Goal: Information Seeking & Learning: Compare options

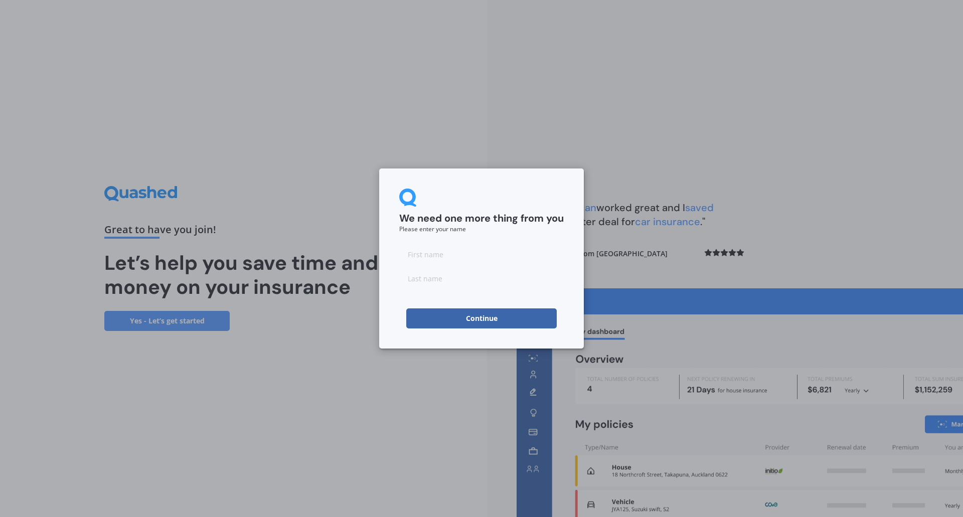
click at [456, 264] on input at bounding box center [481, 254] width 165 height 20
type input "[PERSON_NAME]"
type input "van [PERSON_NAME]"
click at [432, 319] on button "Continue" at bounding box center [481, 319] width 150 height 20
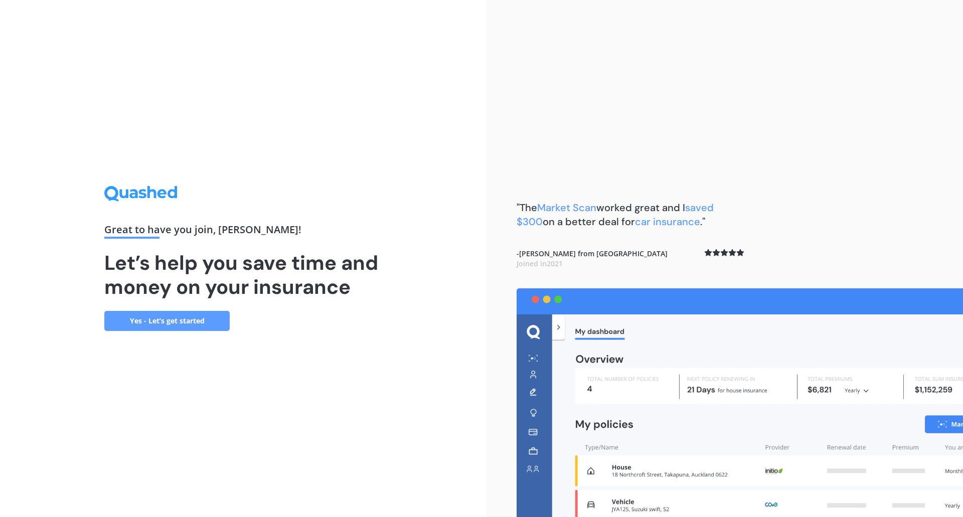
click at [142, 319] on link "Yes - Let’s get started" at bounding box center [166, 321] width 125 height 20
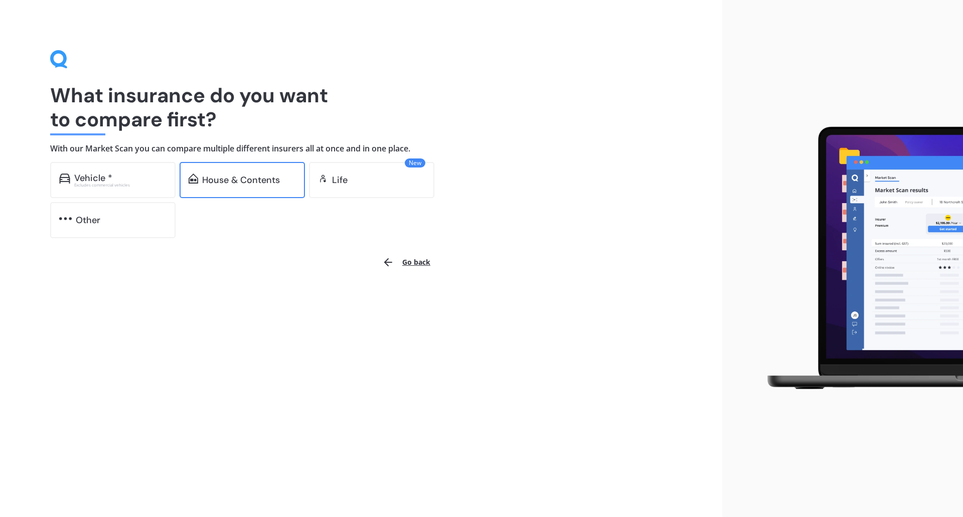
click at [260, 188] on div "House & Contents" at bounding box center [242, 180] width 125 height 36
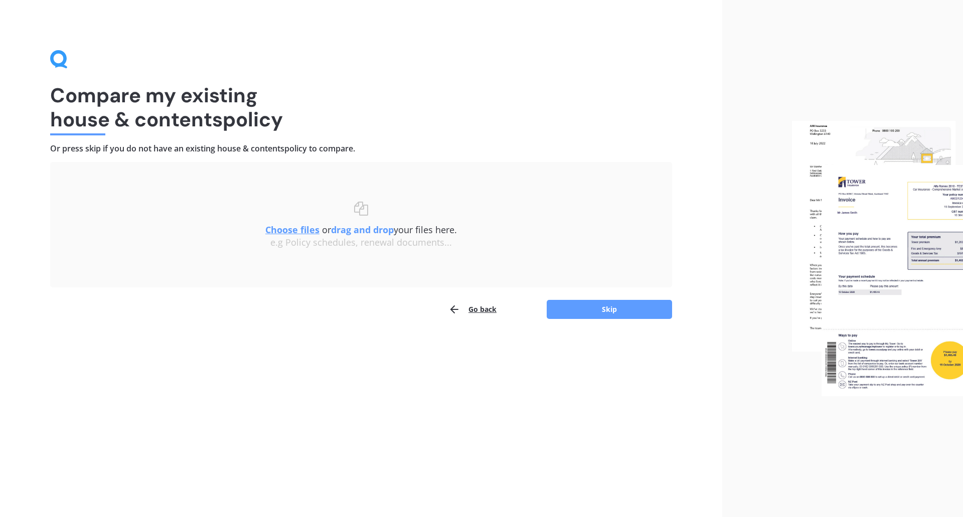
click at [305, 229] on u "Choose files" at bounding box center [292, 230] width 54 height 12
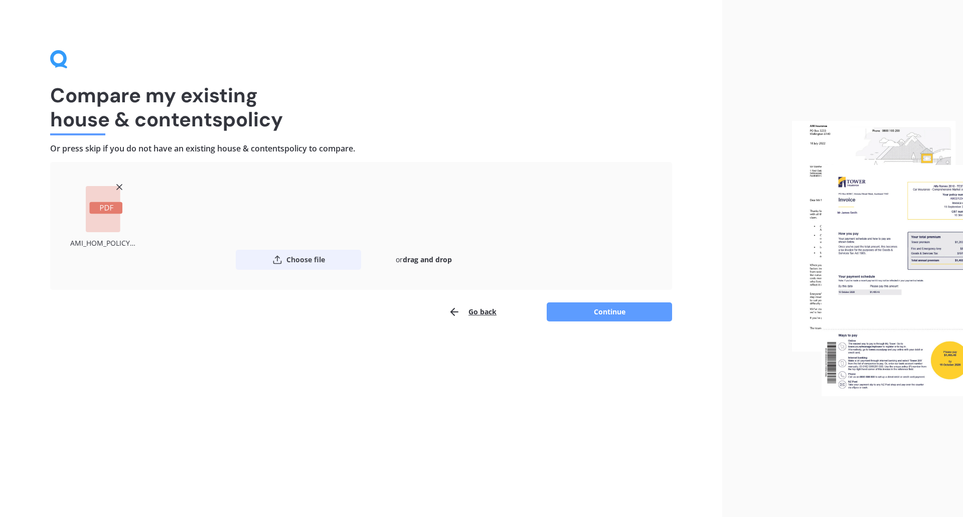
click at [298, 266] on button "Choose file" at bounding box center [298, 260] width 125 height 20
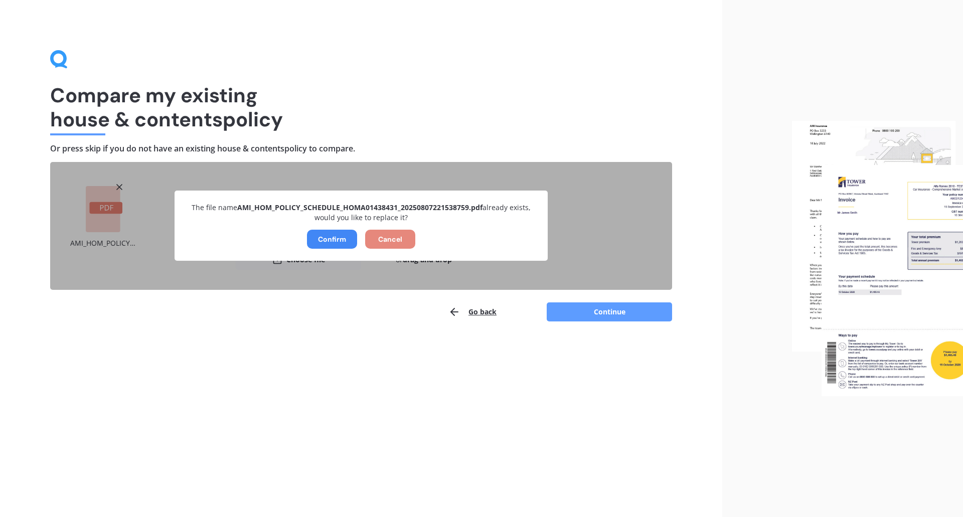
click at [367, 243] on button "Cancel" at bounding box center [390, 239] width 50 height 19
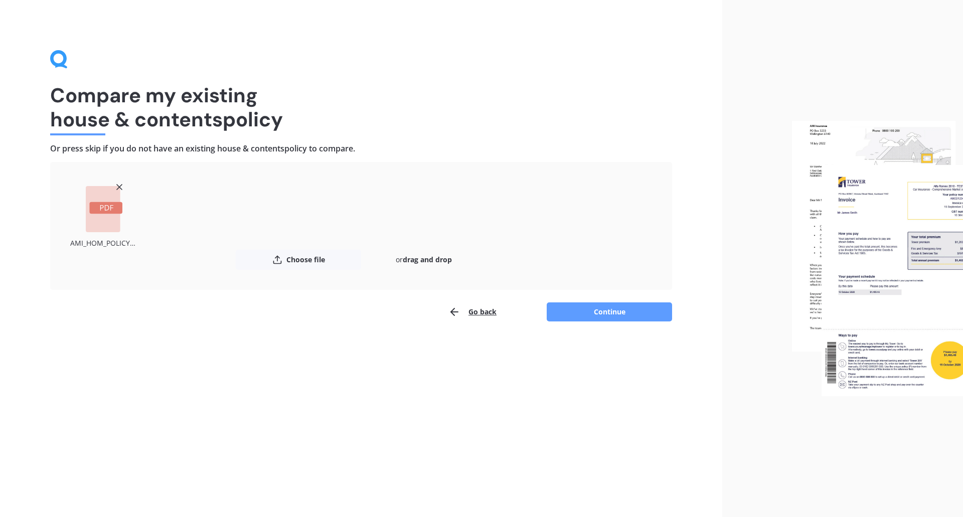
click at [304, 245] on div "AMI_HOM_POLICY_SCHEDULE_HOMA01438431_20250807221538759.pdf" at bounding box center [361, 216] width 582 height 68
click at [300, 251] on button "Choose file" at bounding box center [298, 260] width 125 height 20
click at [601, 304] on button "Continue" at bounding box center [609, 311] width 125 height 19
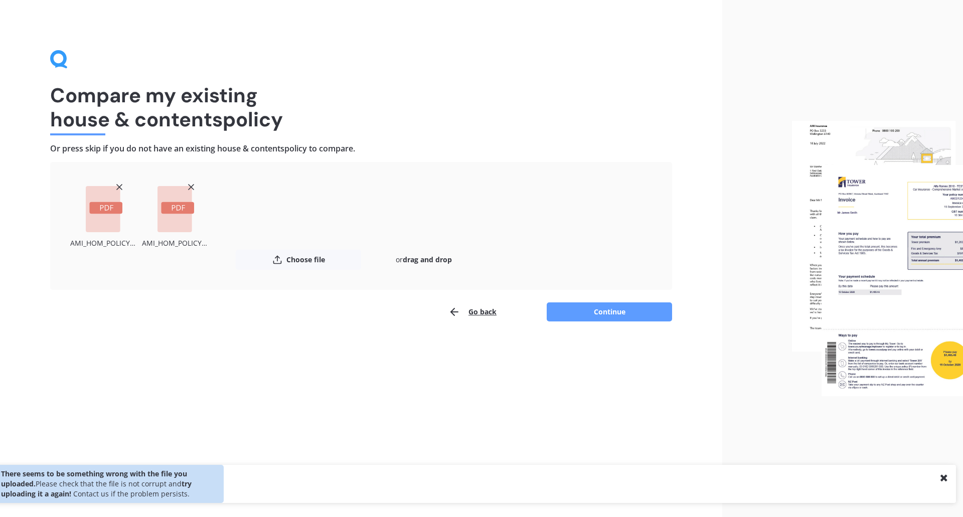
click at [190, 182] on icon at bounding box center [191, 187] width 10 height 10
click at [123, 182] on icon at bounding box center [119, 187] width 10 height 10
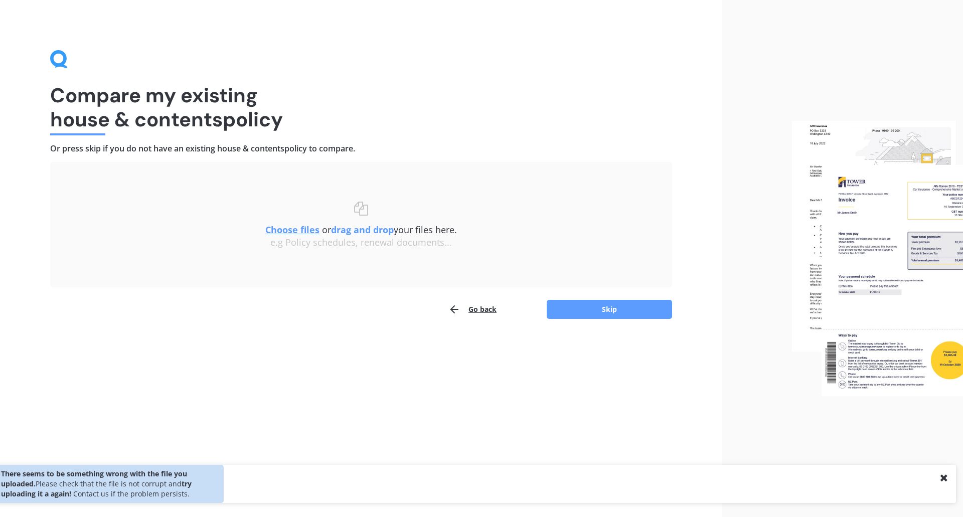
click at [303, 233] on u "Choose files" at bounding box center [292, 230] width 54 height 12
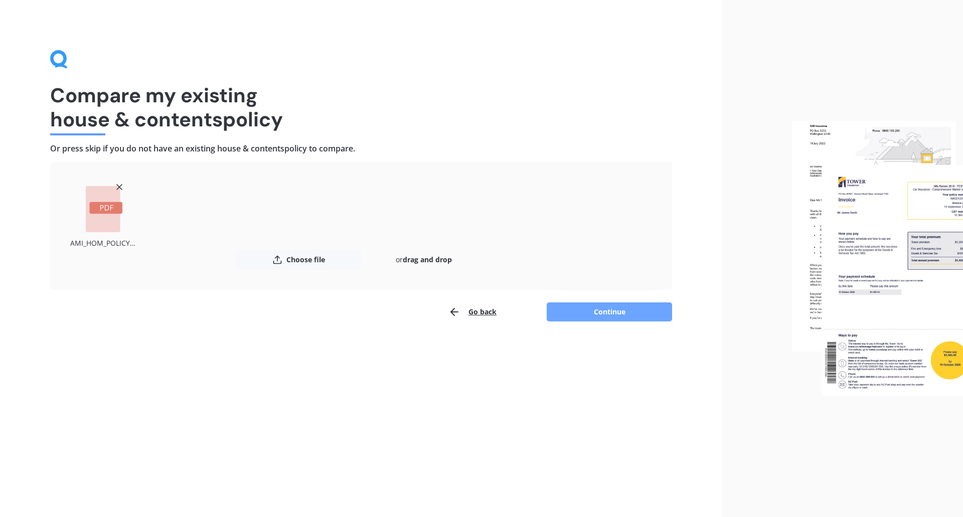
click at [601, 309] on button "Continue" at bounding box center [609, 311] width 125 height 19
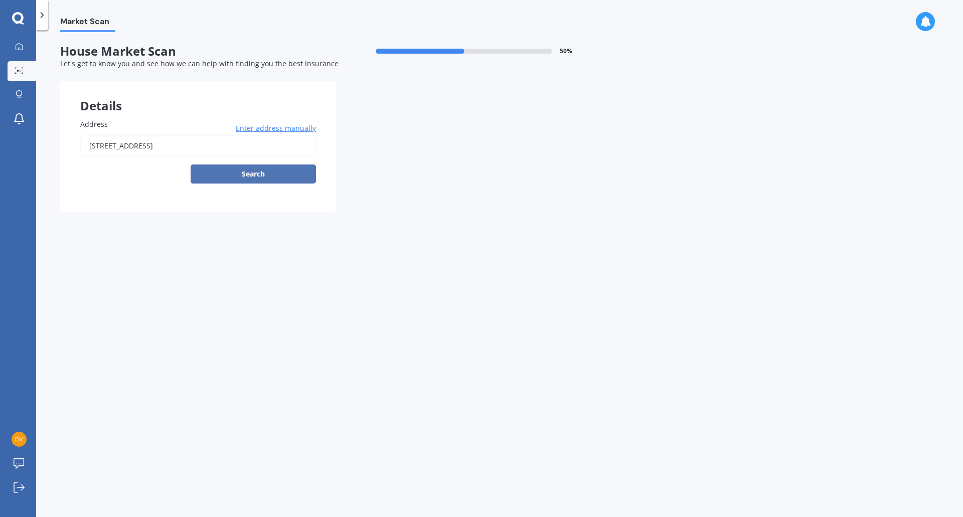
click at [283, 170] on button "Search" at bounding box center [253, 174] width 125 height 19
click at [283, 148] on input "[STREET_ADDRESS]" at bounding box center [198, 145] width 236 height 21
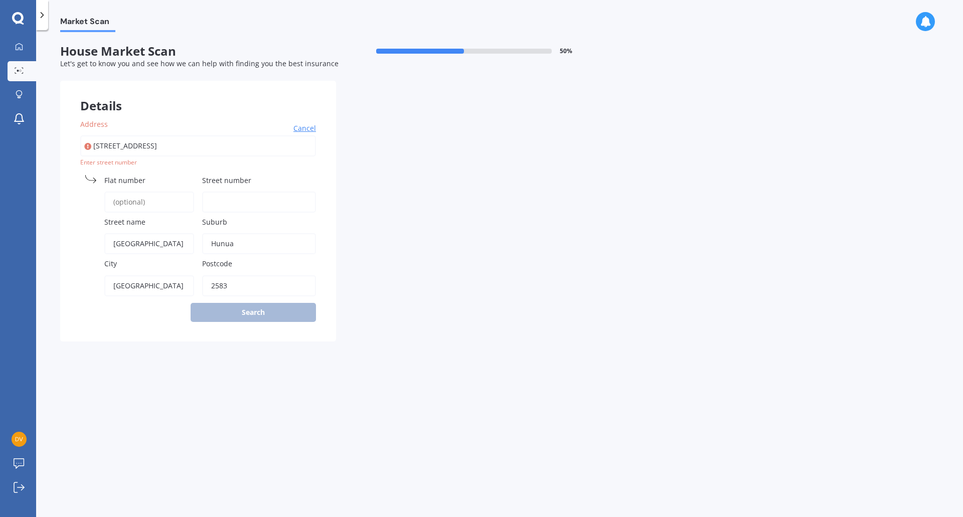
click at [233, 145] on input "[STREET_ADDRESS]" at bounding box center [198, 145] width 236 height 21
type input "1"
type input "[STREET_ADDRESS]"
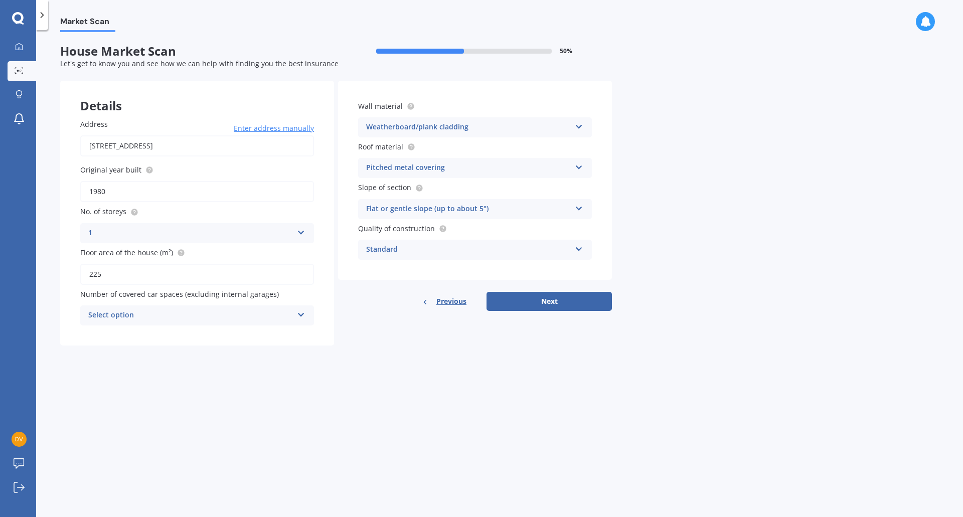
click at [239, 188] on input "1980" at bounding box center [197, 191] width 234 height 21
type input "1900"
click at [231, 314] on div "Select option" at bounding box center [190, 316] width 205 height 12
click at [208, 374] on div "2" at bounding box center [197, 371] width 233 height 18
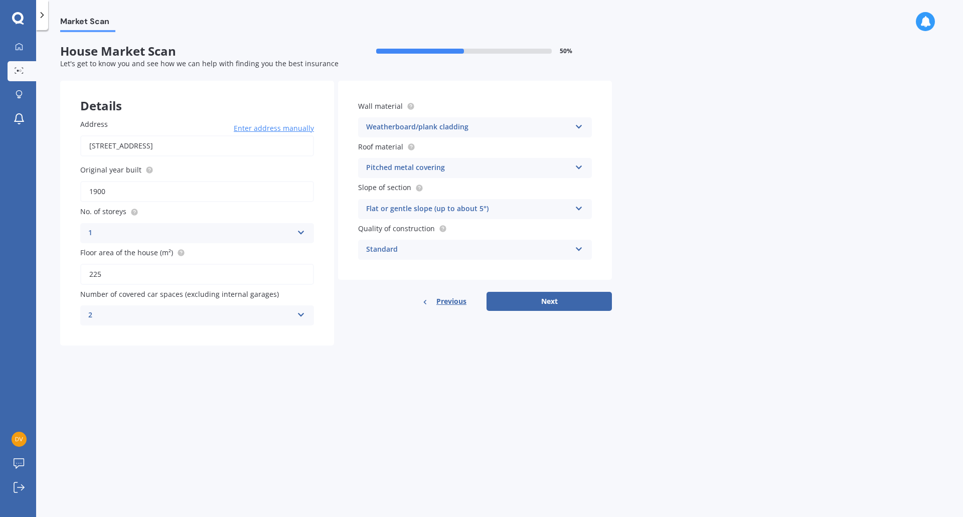
click at [248, 381] on div "Market Scan House Market Scan 50 % Let's get to know you and see how we can hel…" at bounding box center [499, 275] width 927 height 487
click at [566, 298] on button "Next" at bounding box center [549, 301] width 125 height 19
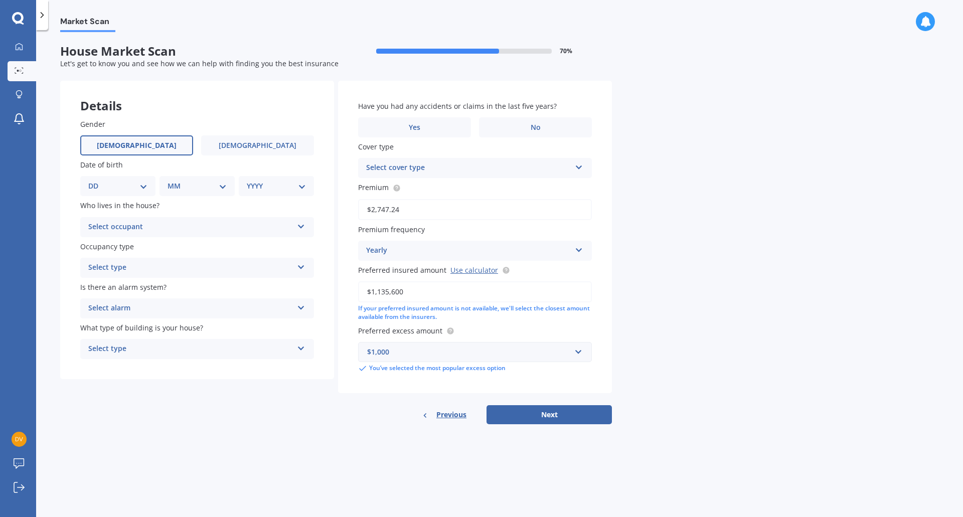
click at [176, 141] on label "[DEMOGRAPHIC_DATA]" at bounding box center [136, 145] width 113 height 20
click at [0, 0] on input "[DEMOGRAPHIC_DATA]" at bounding box center [0, 0] width 0 height 0
click at [136, 190] on select "DD 01 02 03 04 05 06 07 08 09 10 11 12 13 14 15 16 17 18 19 20 21 22 23 24 25 2…" at bounding box center [117, 186] width 59 height 11
select select "16"
click at [96, 181] on select "DD 01 02 03 04 05 06 07 08 09 10 11 12 13 14 15 16 17 18 19 20 21 22 23 24 25 2…" at bounding box center [117, 186] width 59 height 11
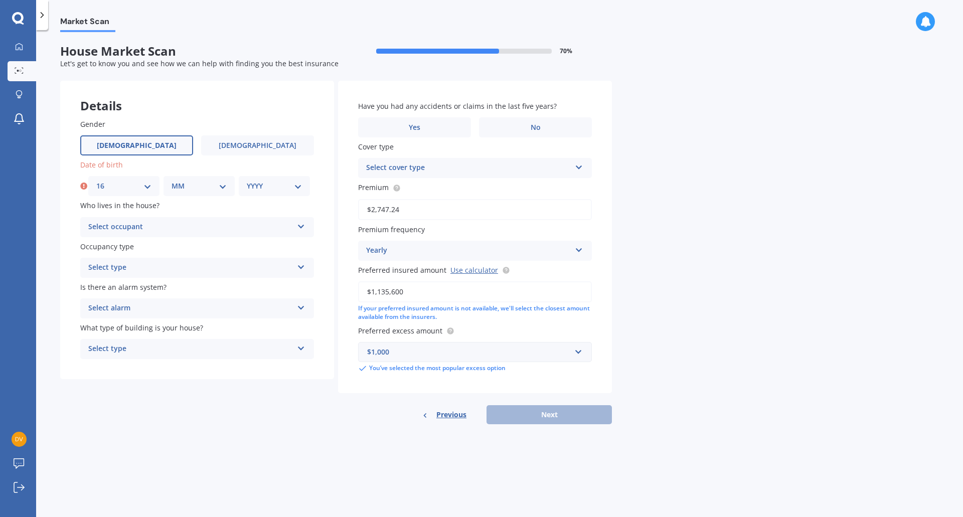
click at [182, 182] on select "MM 01 02 03 04 05 06 07 08 09 10 11 12" at bounding box center [199, 186] width 55 height 11
select select "02"
click at [172, 181] on select "MM 01 02 03 04 05 06 07 08 09 10 11 12" at bounding box center [199, 186] width 55 height 11
click at [267, 187] on select "YYYY 2009 2008 2007 2006 2005 2004 2003 2002 2001 2000 1999 1998 1997 1996 1995…" at bounding box center [274, 186] width 55 height 11
select select "1987"
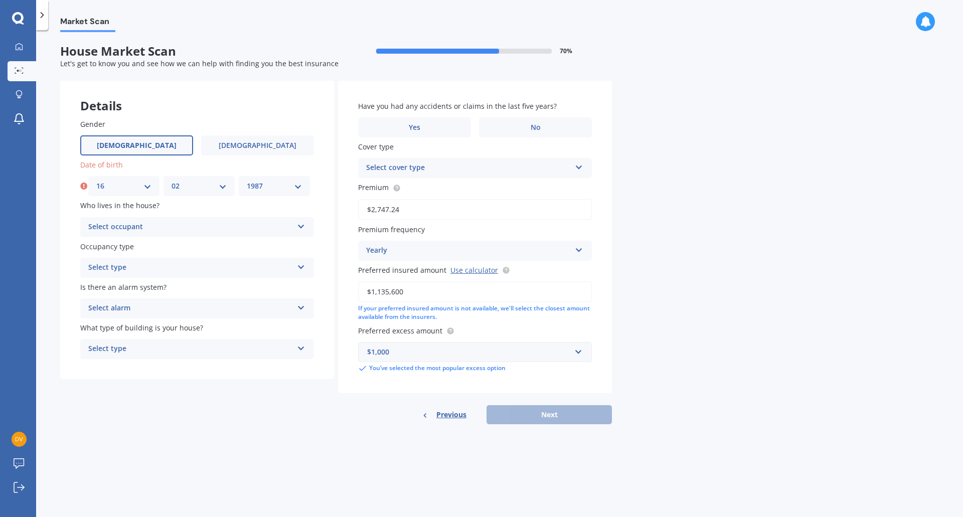
click at [247, 181] on select "YYYY 2009 2008 2007 2006 2005 2004 2003 2002 2001 2000 1999 1998 1997 1996 1995…" at bounding box center [274, 186] width 55 height 11
click at [190, 221] on div "Select occupant" at bounding box center [190, 227] width 205 height 12
click at [144, 247] on div "Owner" at bounding box center [197, 247] width 233 height 18
click at [136, 262] on div "Select type" at bounding box center [190, 268] width 205 height 12
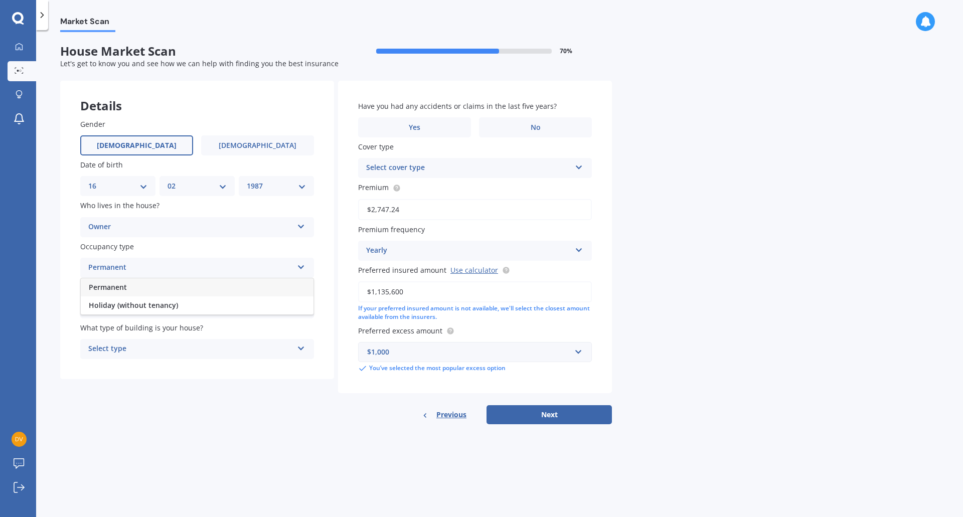
click at [140, 288] on div "Permanent" at bounding box center [197, 287] width 233 height 18
click at [141, 304] on div "Select alarm" at bounding box center [190, 308] width 205 height 12
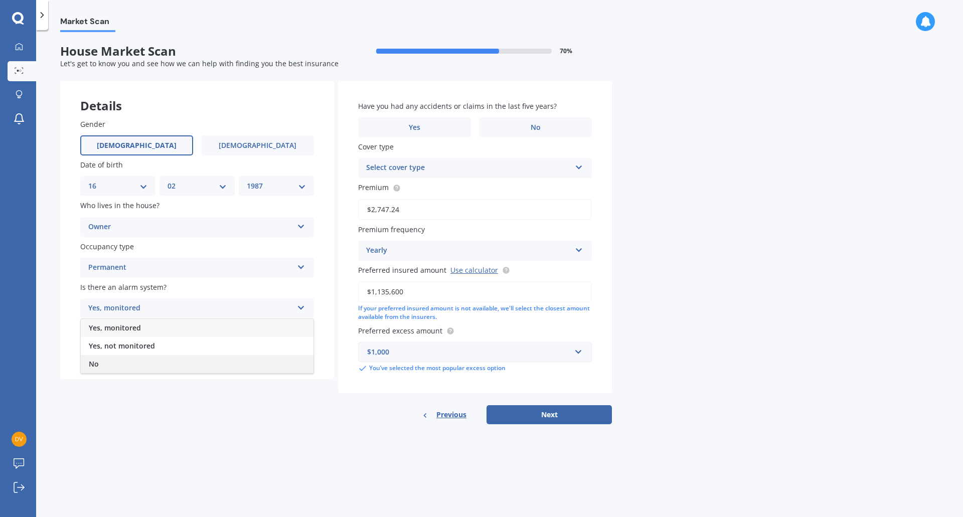
click at [135, 363] on div "No" at bounding box center [197, 364] width 233 height 18
click at [160, 349] on div "Select type" at bounding box center [190, 349] width 205 height 12
click at [167, 369] on div "Freestanding" at bounding box center [197, 369] width 233 height 18
click at [433, 166] on div "Select cover type" at bounding box center [468, 168] width 205 height 12
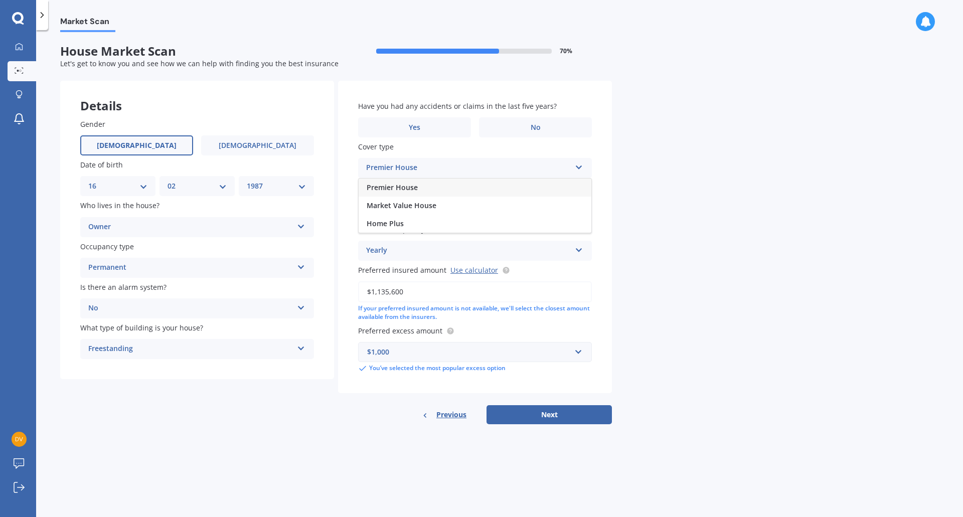
click at [437, 188] on div "Premier House" at bounding box center [475, 188] width 233 height 18
click at [501, 125] on label "No" at bounding box center [535, 127] width 113 height 20
click at [0, 0] on input "No" at bounding box center [0, 0] width 0 height 0
click at [381, 292] on input "$1,135,600" at bounding box center [475, 291] width 234 height 21
drag, startPoint x: 378, startPoint y: 292, endPoint x: 453, endPoint y: 295, distance: 74.8
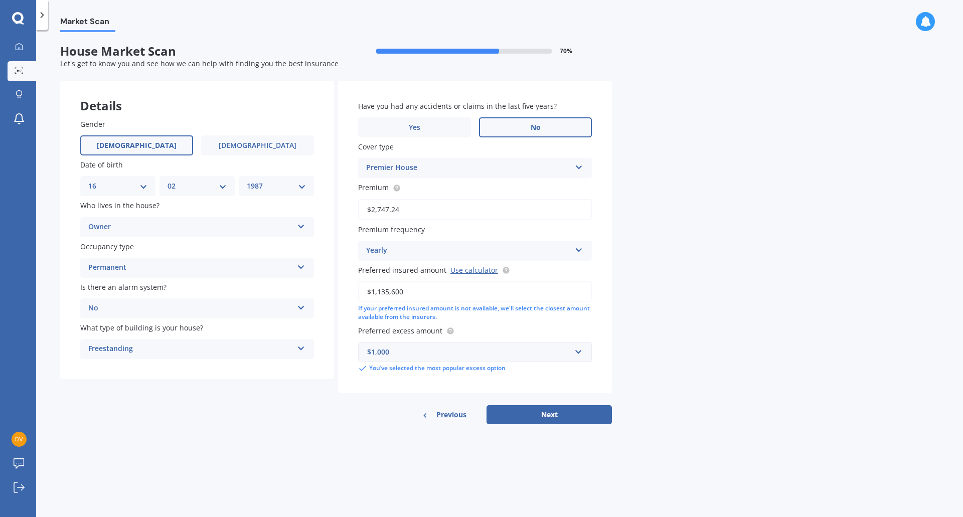
click at [453, 295] on input "$1,135,600" at bounding box center [475, 291] width 234 height 21
type input "$1,200,000"
click at [486, 333] on label "Preferred excess amount" at bounding box center [473, 331] width 230 height 11
click at [522, 411] on button "Next" at bounding box center [549, 414] width 125 height 19
select select "16"
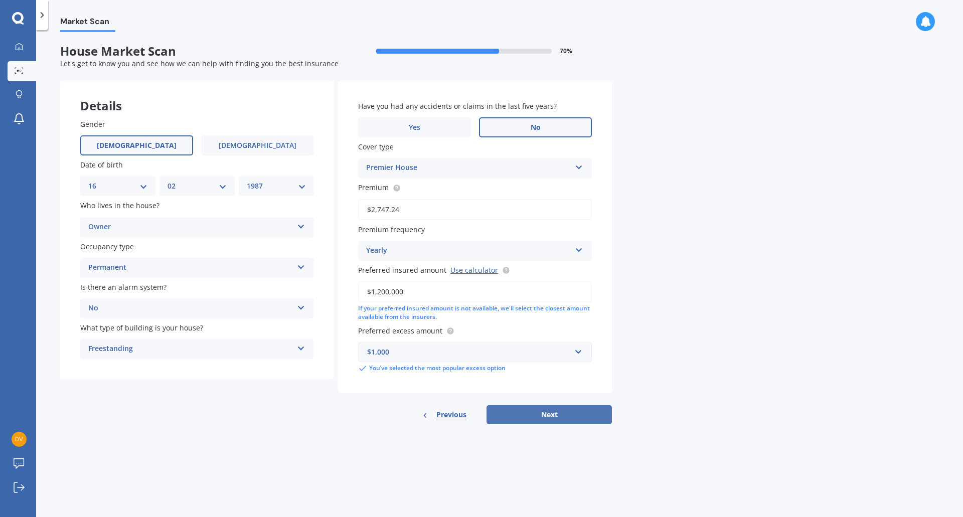
select select "02"
select select "1987"
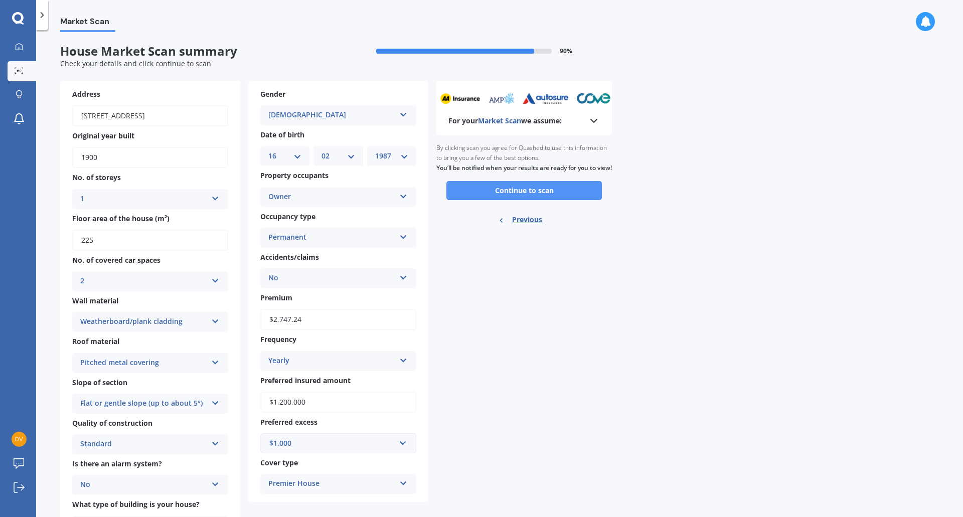
click at [479, 200] on button "Continue to scan" at bounding box center [524, 190] width 156 height 19
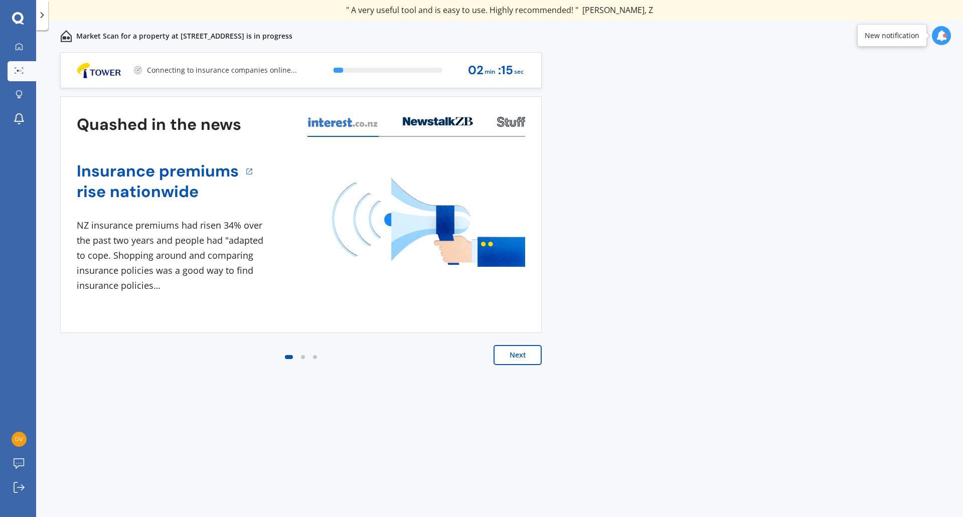
click at [17, 291] on div "My Dashboard Market Scan Explore insurance Notifications [PERSON_NAME] Submit f…" at bounding box center [18, 277] width 36 height 480
click at [534, 353] on button "Next" at bounding box center [518, 355] width 48 height 20
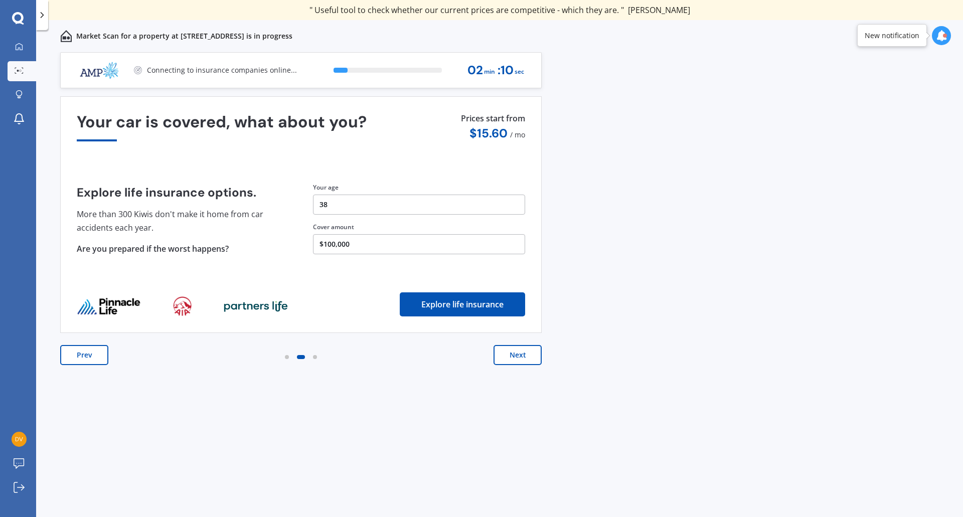
click at [534, 353] on button "Next" at bounding box center [518, 355] width 48 height 20
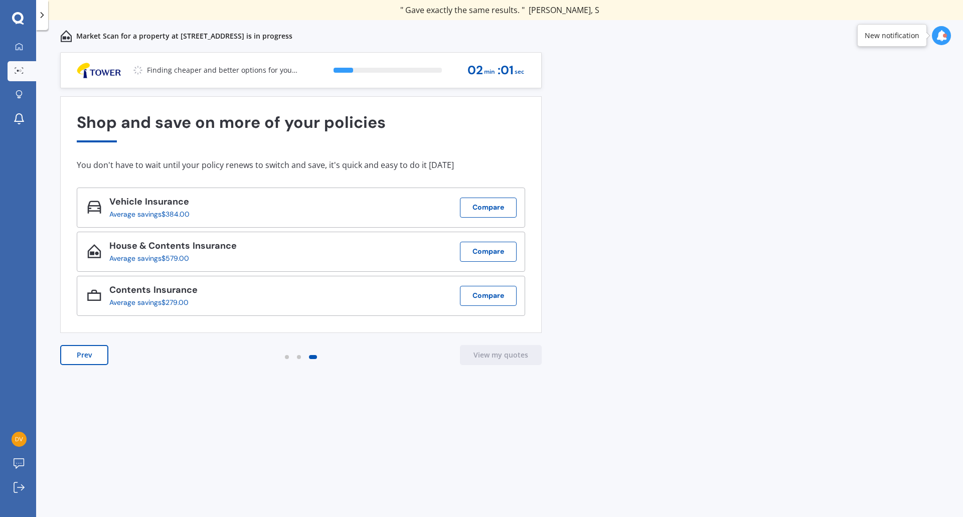
click at [920, 34] on div "New notification" at bounding box center [892, 35] width 70 height 23
click at [940, 36] on icon at bounding box center [941, 35] width 11 height 11
click at [941, 39] on icon at bounding box center [941, 35] width 11 height 11
click at [23, 77] on link "Market Scan" at bounding box center [22, 71] width 29 height 20
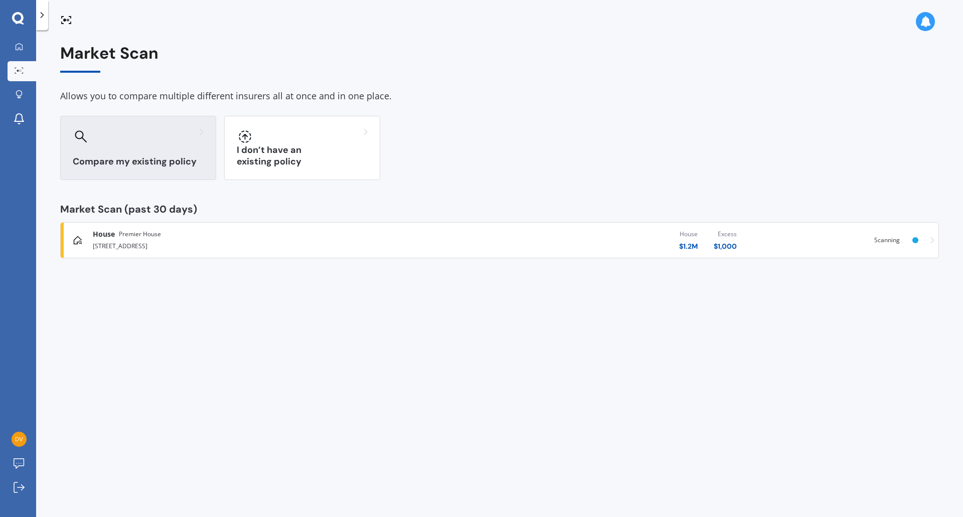
click at [160, 149] on div "Compare my existing policy" at bounding box center [138, 148] width 156 height 64
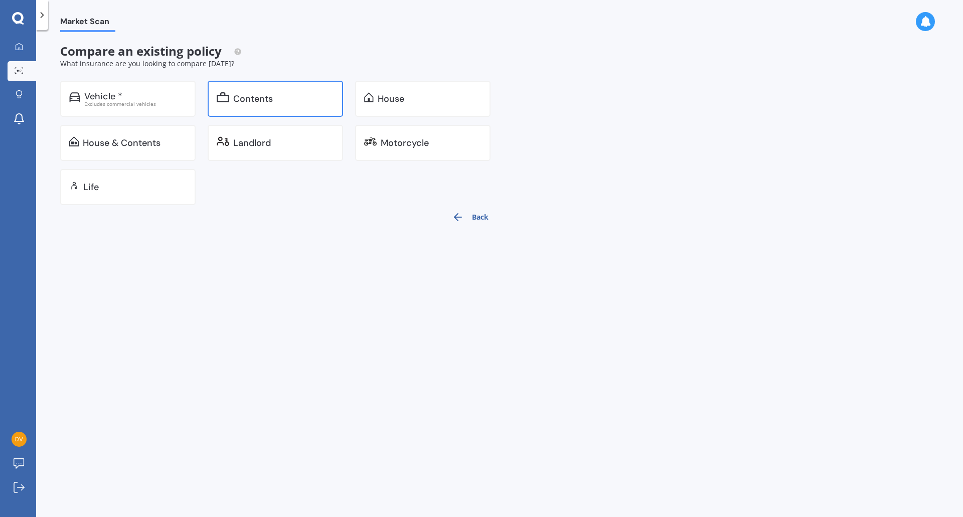
click at [253, 107] on div "Contents" at bounding box center [275, 99] width 135 height 36
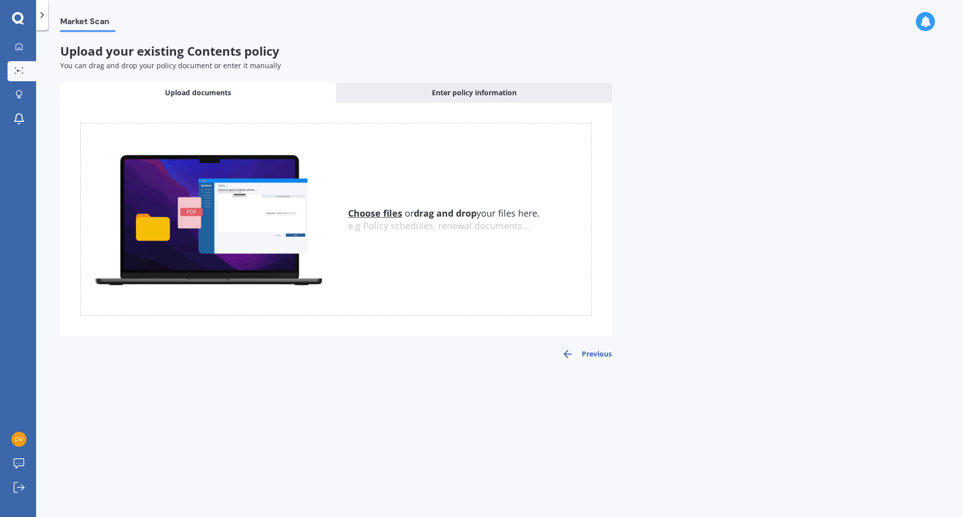
click at [382, 209] on u "Choose files" at bounding box center [375, 213] width 54 height 12
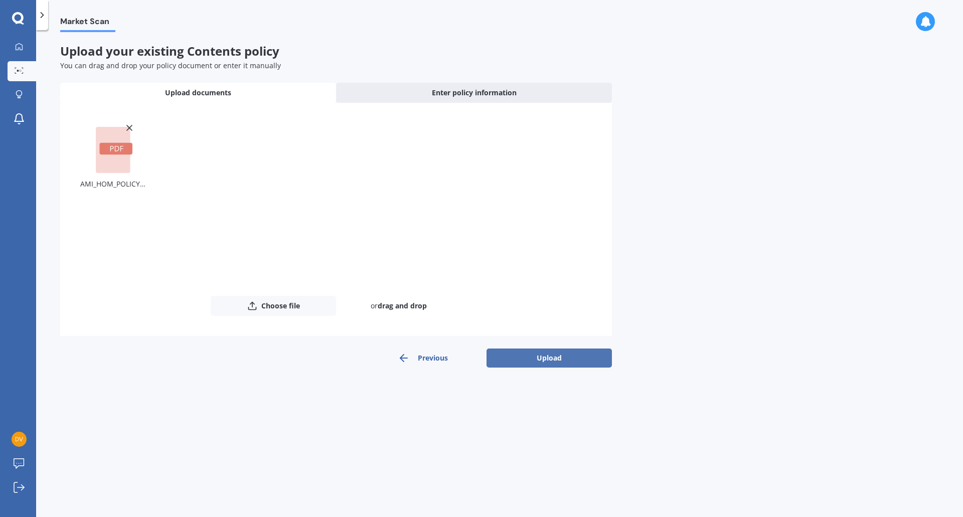
click at [524, 353] on button "Upload" at bounding box center [549, 358] width 125 height 19
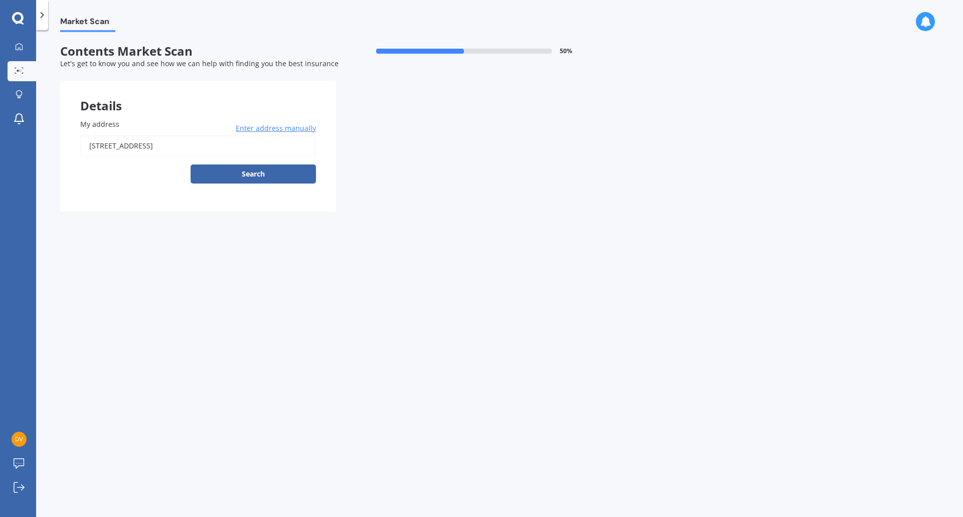
click at [287, 149] on input "[STREET_ADDRESS]" at bounding box center [198, 145] width 236 height 21
type input "[STREET_ADDRESS]"
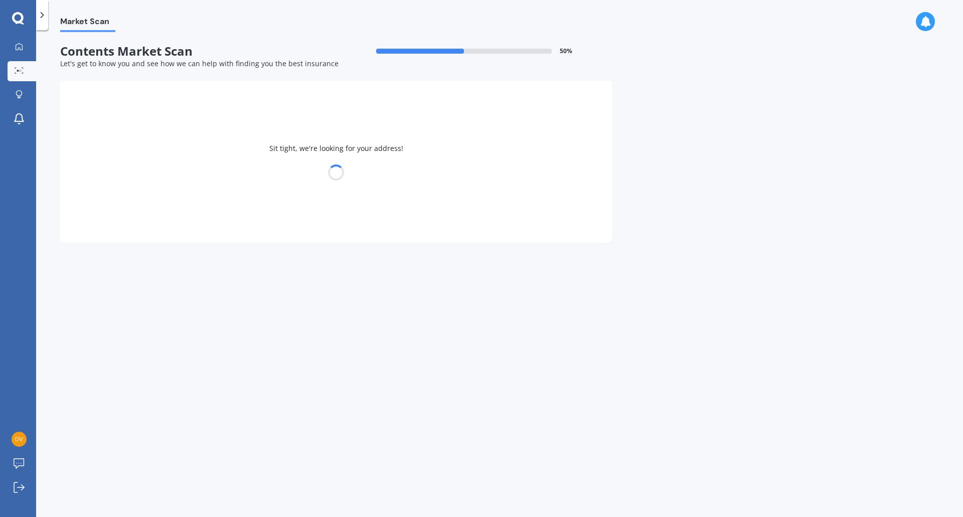
select select "16"
select select "02"
select select "1987"
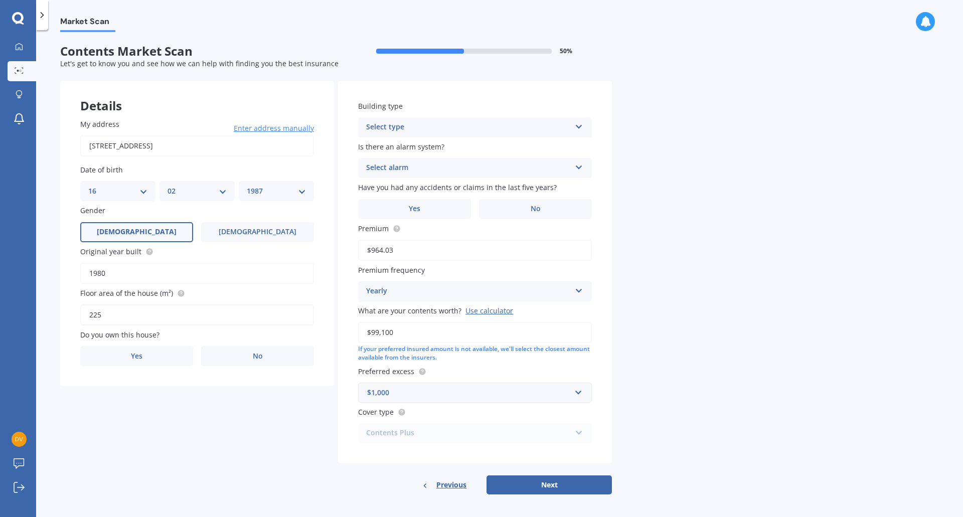
click at [204, 270] on input "1980" at bounding box center [197, 273] width 234 height 21
type input "1900"
click at [169, 357] on label "Yes" at bounding box center [136, 356] width 113 height 20
click at [0, 0] on input "Yes" at bounding box center [0, 0] width 0 height 0
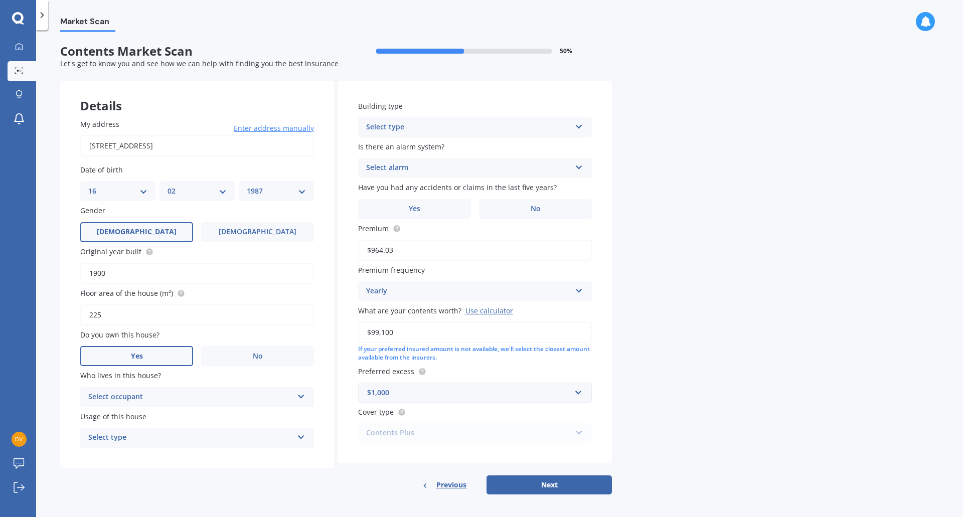
click at [177, 393] on div "Select occupant" at bounding box center [190, 397] width 205 height 12
click at [163, 412] on div "Owner" at bounding box center [197, 417] width 233 height 18
click at [166, 434] on div "Select type" at bounding box center [190, 438] width 205 height 12
click at [162, 459] on div "Permanent" at bounding box center [197, 457] width 233 height 18
click at [397, 140] on div "Building type Select type Freestanding Multi-unit (in a block of 6 or less) Mul…" at bounding box center [475, 272] width 274 height 383
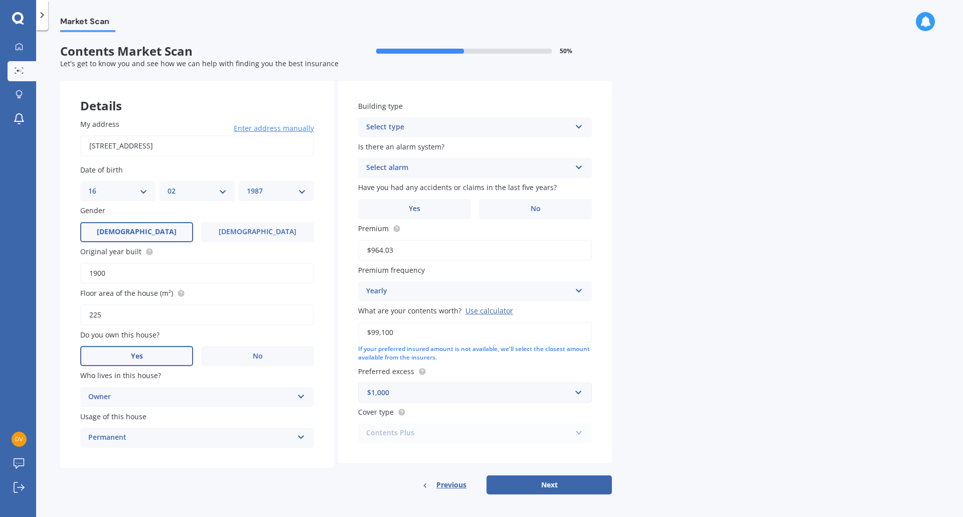
click at [398, 128] on div "Select type" at bounding box center [468, 127] width 205 height 12
click at [397, 147] on span "Freestanding" at bounding box center [389, 147] width 45 height 10
click at [409, 168] on div "Select alarm" at bounding box center [468, 168] width 205 height 12
click at [406, 222] on div "No" at bounding box center [475, 224] width 233 height 18
click at [455, 220] on div "Building type Freestanding Freestanding Multi-unit (in a block of 6 or less) Mu…" at bounding box center [475, 272] width 274 height 383
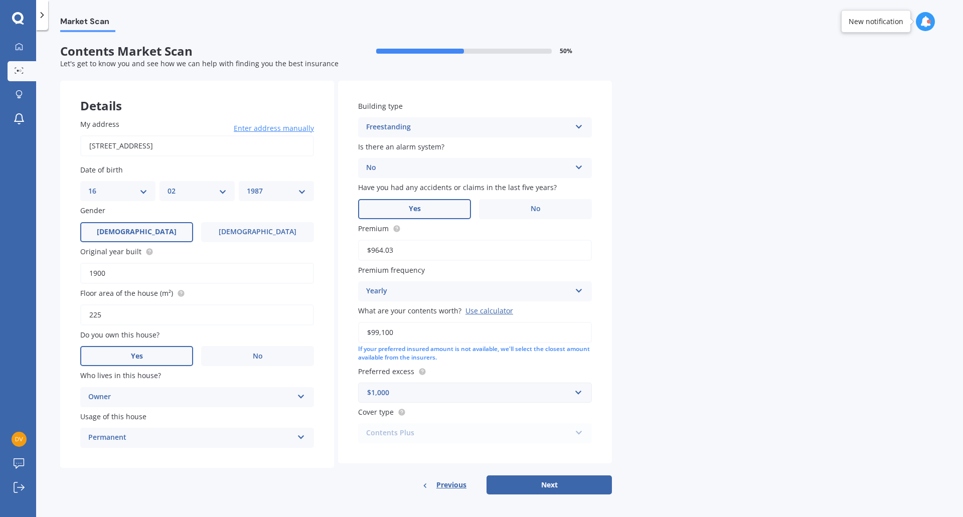
click at [447, 211] on label "Yes" at bounding box center [414, 209] width 113 height 20
click at [0, 0] on input "Yes" at bounding box center [0, 0] width 0 height 0
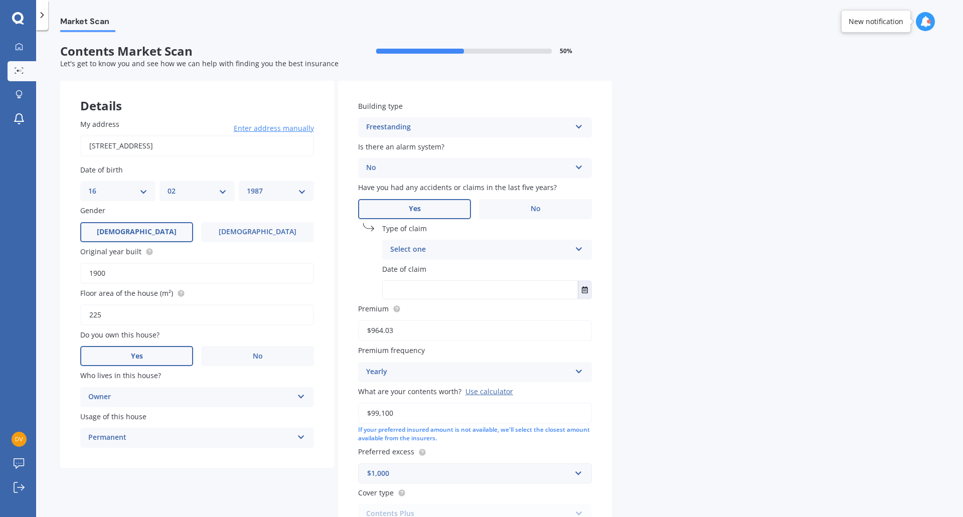
click at [443, 241] on div "Select one Accidental damage Broken glass Earthquake Fire Flood Fusion Gradual …" at bounding box center [487, 250] width 210 height 20
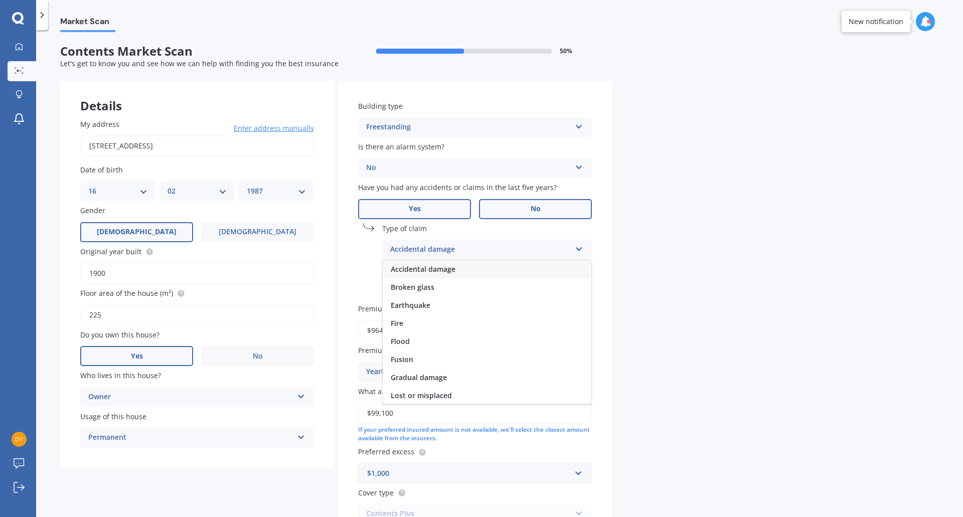
click at [499, 199] on label "No" at bounding box center [535, 209] width 113 height 20
click at [0, 0] on input "No" at bounding box center [0, 0] width 0 height 0
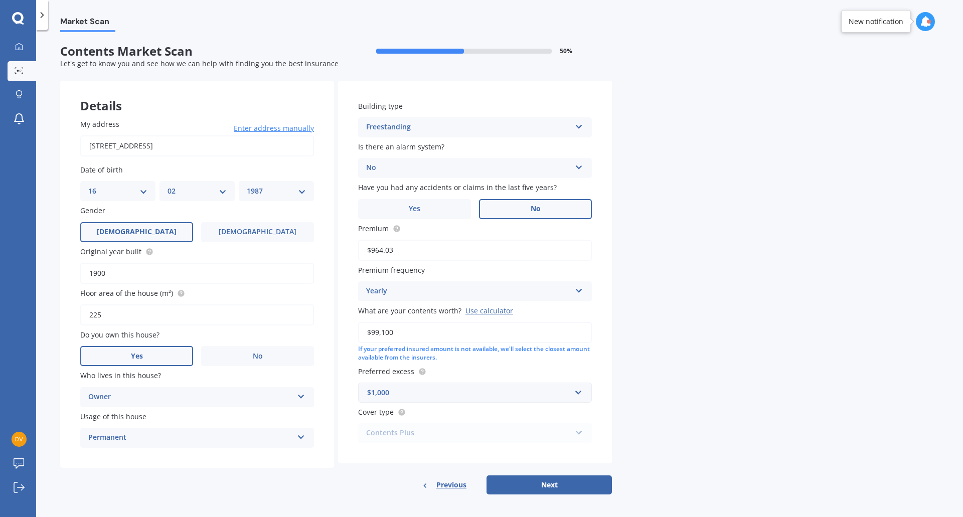
click at [478, 391] on div "$1,000" at bounding box center [469, 392] width 204 height 11
click at [478, 391] on input "text" at bounding box center [471, 392] width 225 height 19
click at [511, 422] on div "Cover type Contents Plus Premier Contents Advanced Contents Standard Contents C…" at bounding box center [475, 425] width 234 height 37
click at [537, 478] on button "Next" at bounding box center [549, 485] width 125 height 19
select select "16"
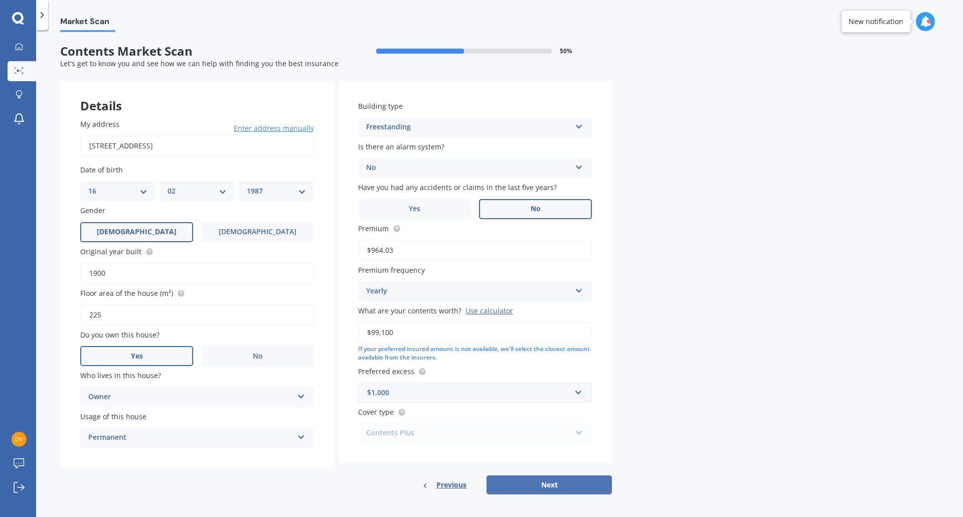
select select "02"
select select "1987"
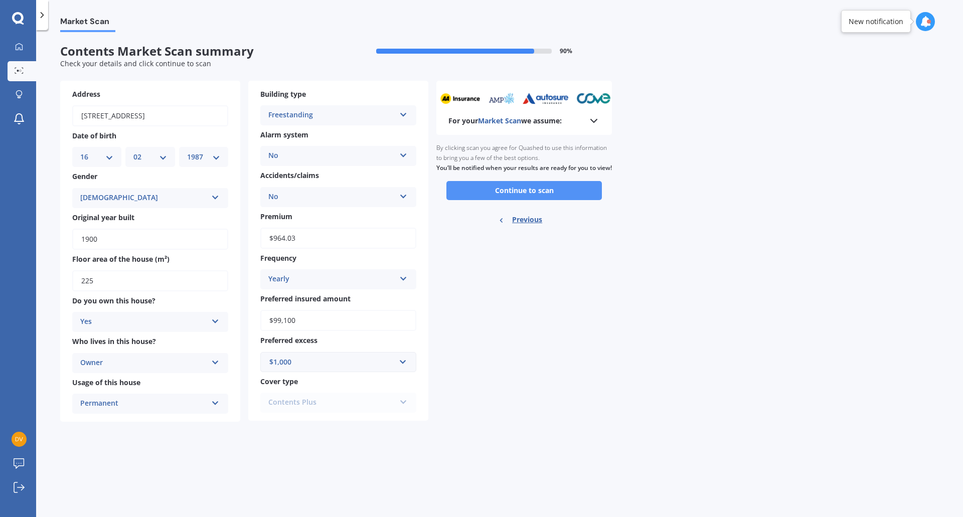
click at [473, 200] on button "Continue to scan" at bounding box center [524, 190] width 156 height 19
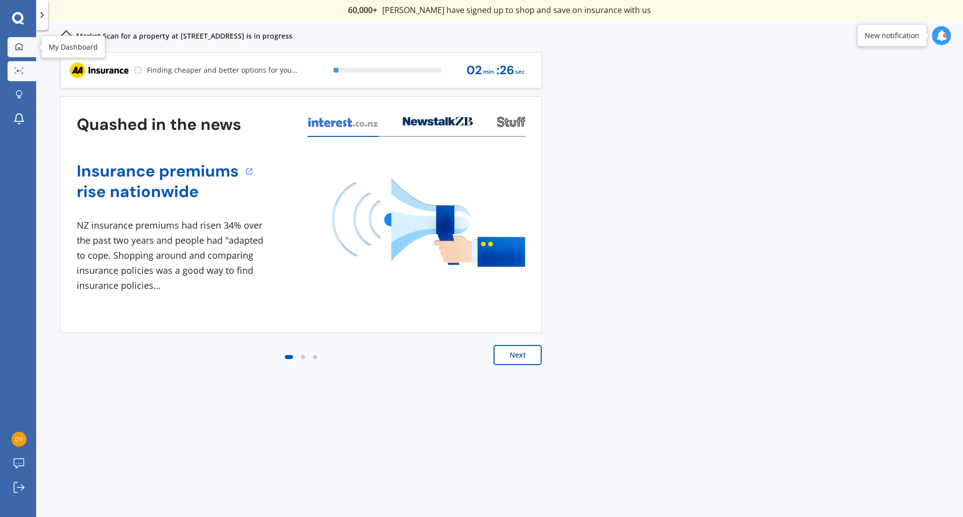
click at [20, 43] on icon at bounding box center [19, 47] width 8 height 8
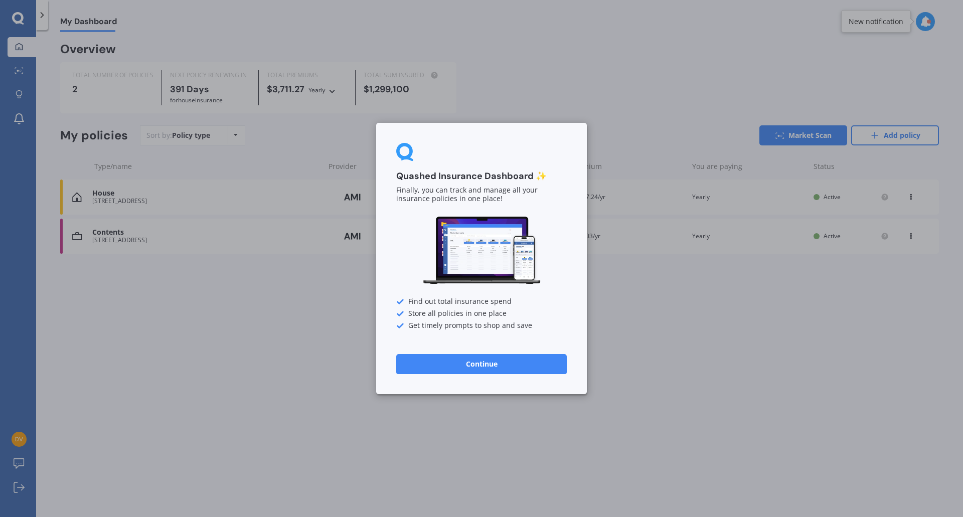
click at [445, 370] on button "Continue" at bounding box center [481, 364] width 171 height 20
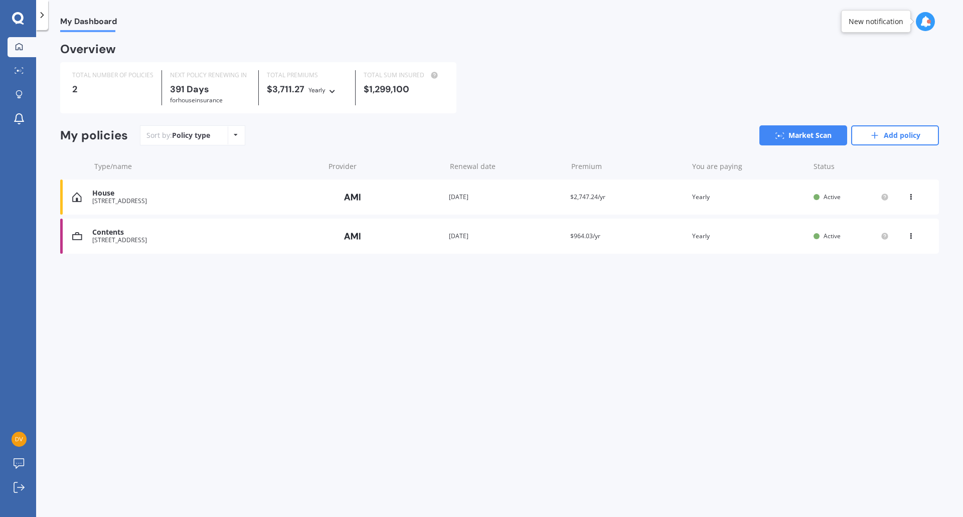
click at [915, 198] on div "View option View policy Delete" at bounding box center [911, 197] width 9 height 10
drag, startPoint x: 904, startPoint y: 214, endPoint x: 443, endPoint y: 269, distance: 464.8
click at [443, 269] on div "Overview TOTAL NUMBER OF POLICIES 2 NEXT POLICY RENEWING [DATE] for House insur…" at bounding box center [499, 161] width 879 height 234
click at [424, 312] on div "My Dashboard Overview TOTAL NUMBER OF POLICIES 2 NEXT POLICY RENEWING [DATE] fo…" at bounding box center [499, 275] width 927 height 487
click at [168, 205] on div "[STREET_ADDRESS]" at bounding box center [205, 201] width 227 height 7
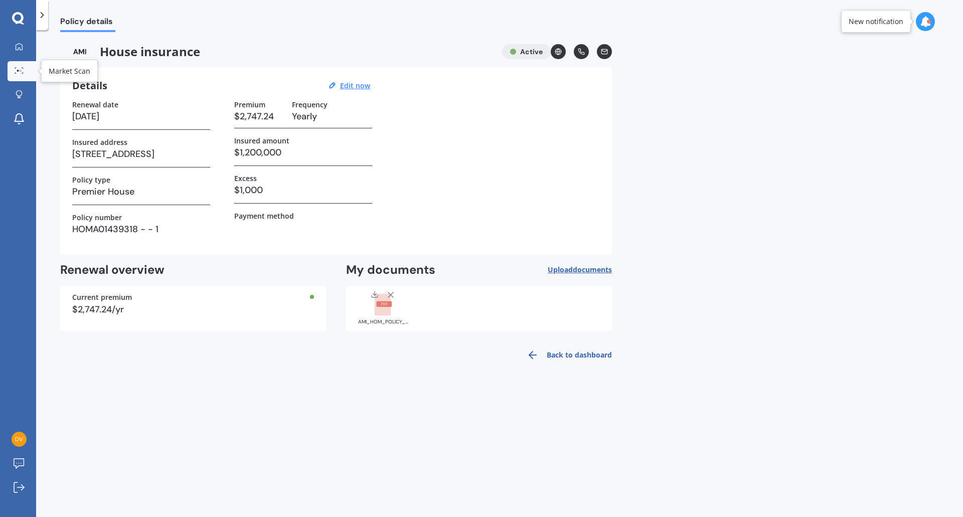
click at [19, 69] on icon at bounding box center [19, 70] width 9 height 7
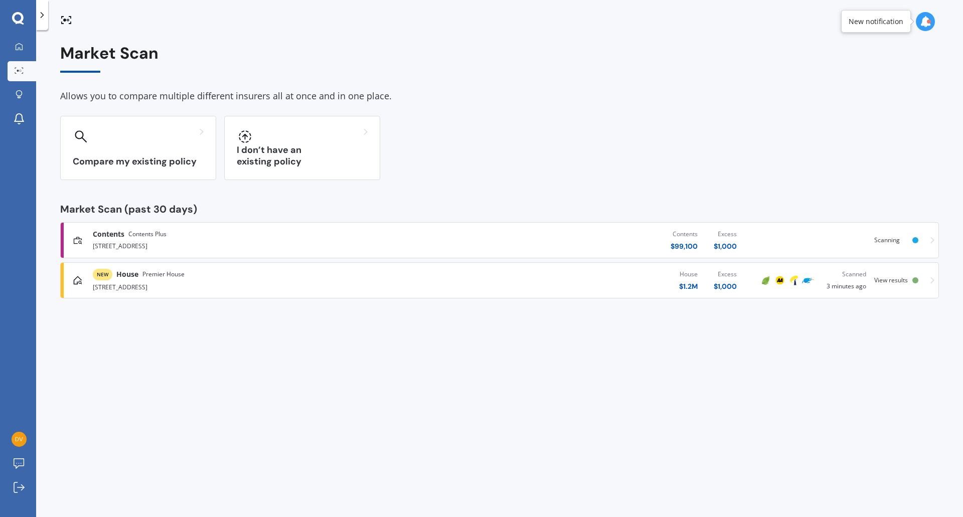
click at [904, 279] on span "View results" at bounding box center [891, 280] width 34 height 9
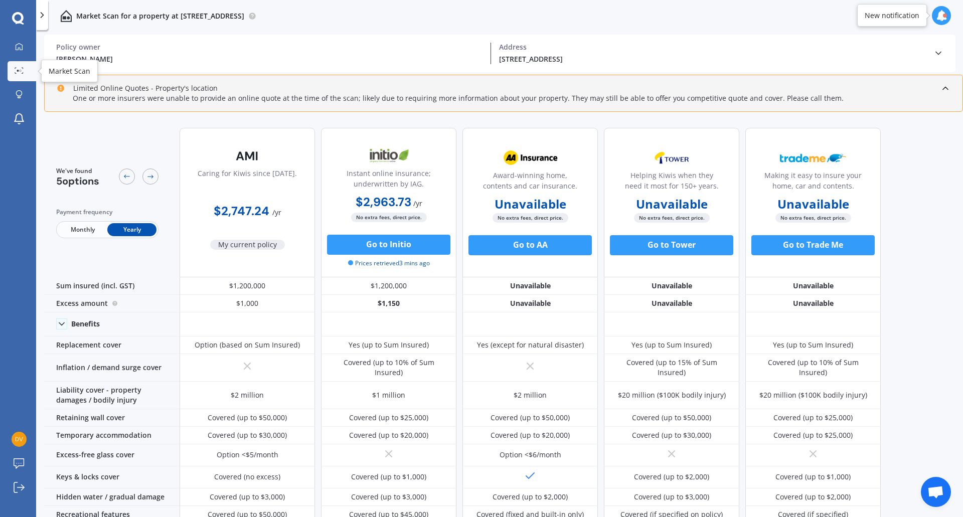
click at [25, 72] on div at bounding box center [19, 71] width 15 height 8
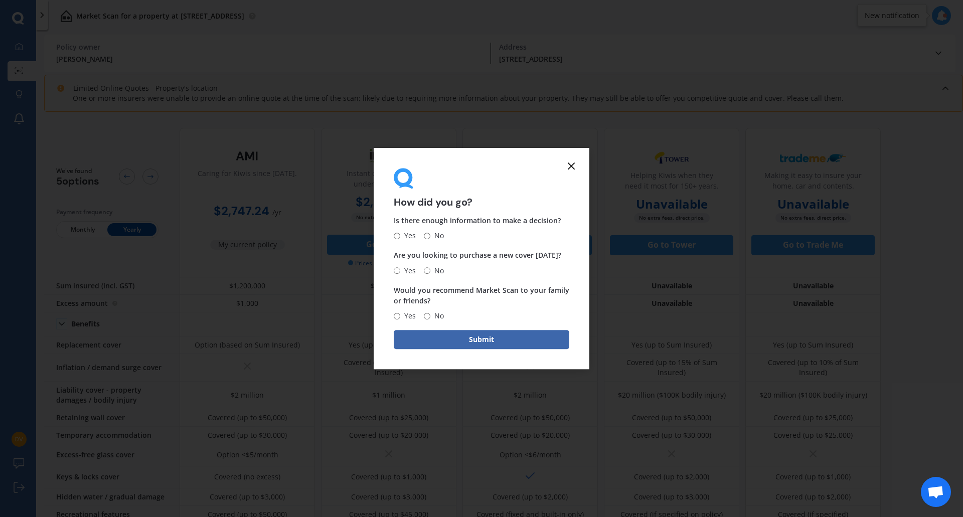
click at [425, 232] on label "No" at bounding box center [434, 236] width 20 height 12
click at [425, 233] on input "No" at bounding box center [427, 236] width 7 height 7
radio input "true"
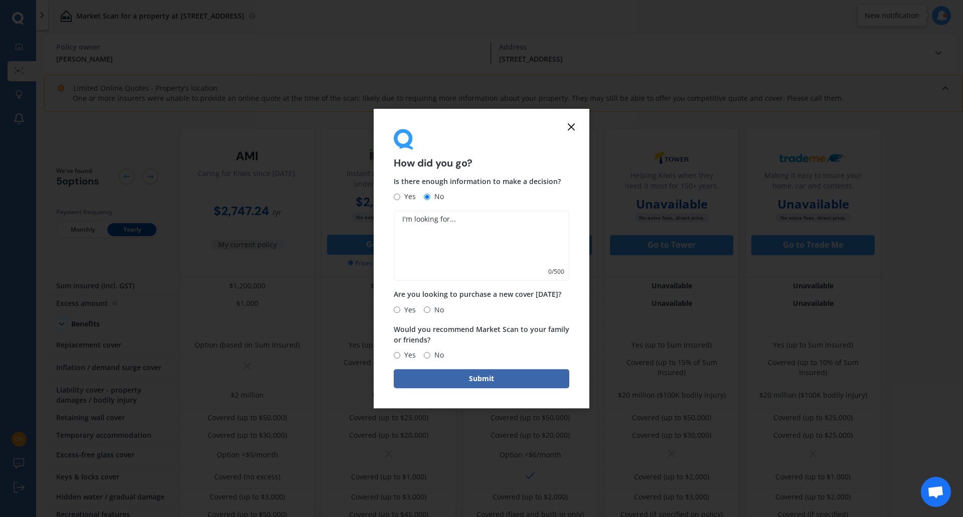
click at [576, 117] on form "How did you go? Is there enough information to make a decision? Yes No 0 / 500 …" at bounding box center [482, 259] width 216 height 300
click at [571, 120] on form "How did you go? Is there enough information to make a decision? Yes No 0 / 500 …" at bounding box center [482, 259] width 216 height 300
click at [573, 123] on icon at bounding box center [571, 127] width 12 height 12
